Goal: Communication & Community: Connect with others

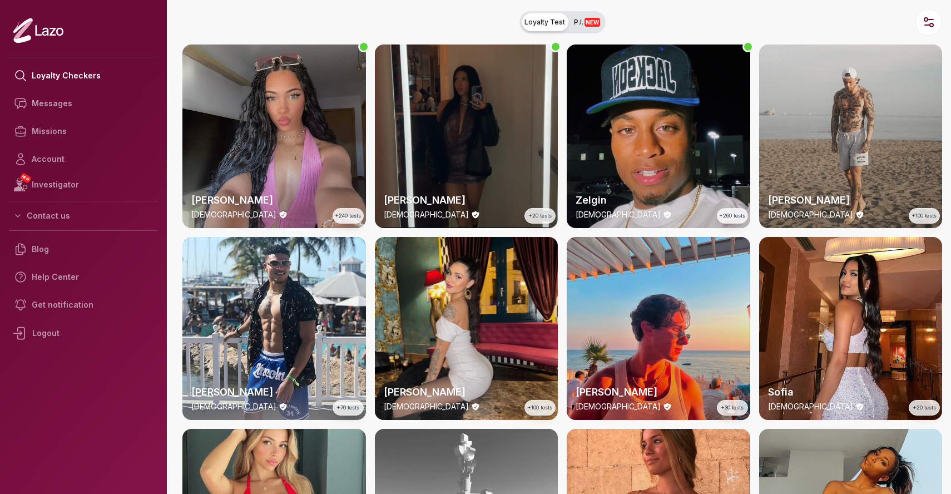
click at [839, 158] on div "Michael 34 y/o +100 tests" at bounding box center [851, 136] width 184 height 184
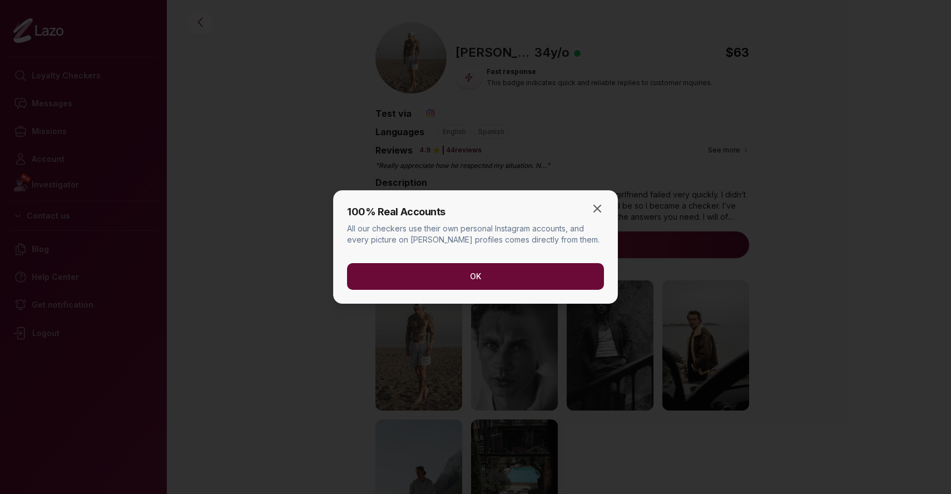
click at [467, 277] on button "OK" at bounding box center [475, 276] width 257 height 27
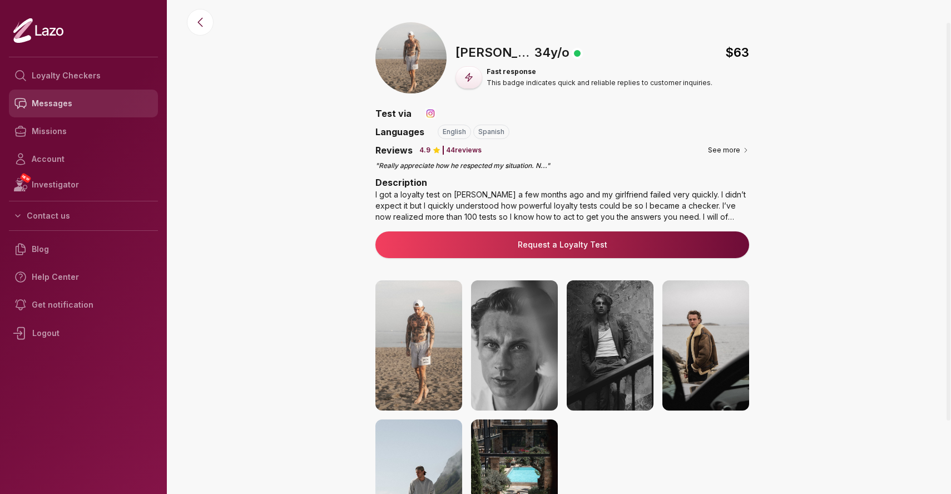
click at [57, 99] on link "Messages" at bounding box center [83, 104] width 149 height 28
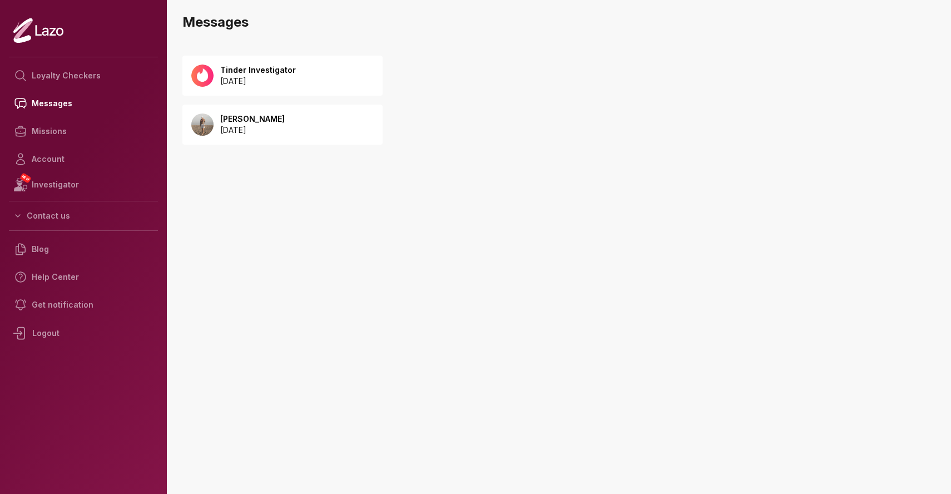
click at [252, 120] on p "[PERSON_NAME]" at bounding box center [252, 118] width 65 height 11
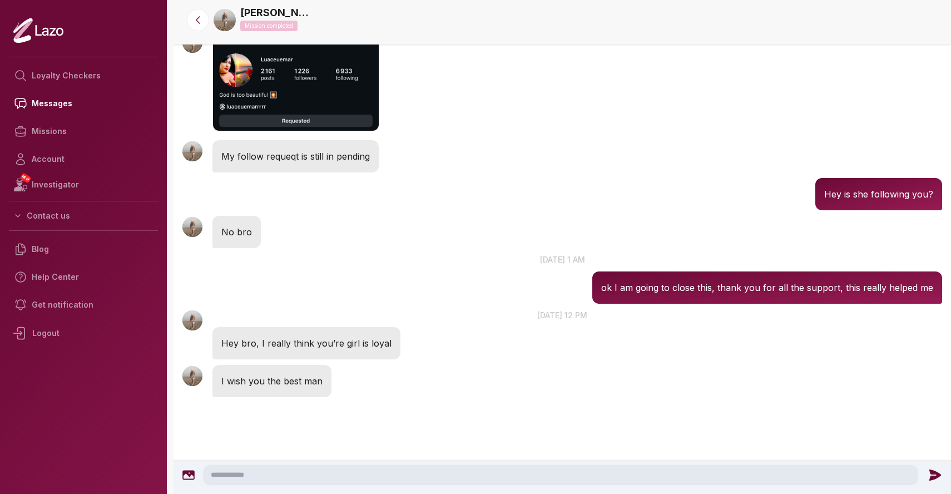
scroll to position [838, 0]
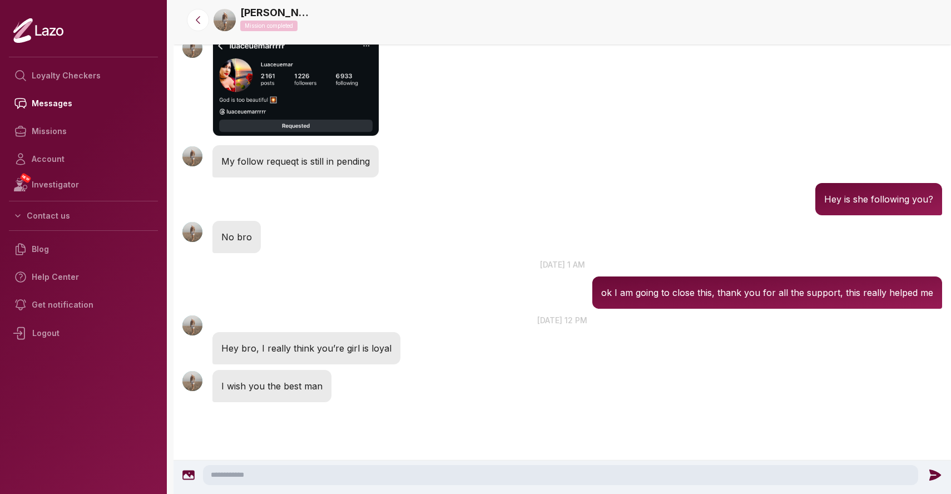
click at [296, 475] on textarea at bounding box center [560, 475] width 715 height 20
type textarea "**********"
click at [932, 472] on icon at bounding box center [938, 474] width 12 height 11
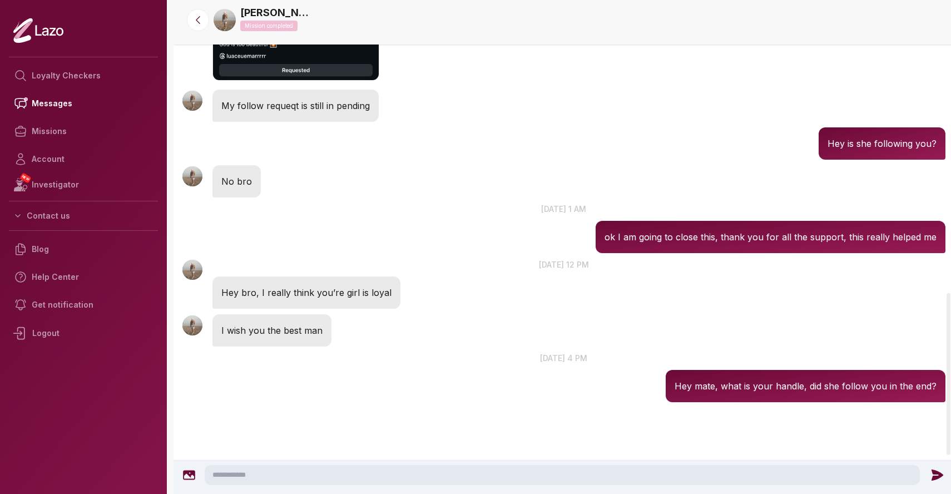
scroll to position [729, 0]
